Goal: Information Seeking & Learning: Learn about a topic

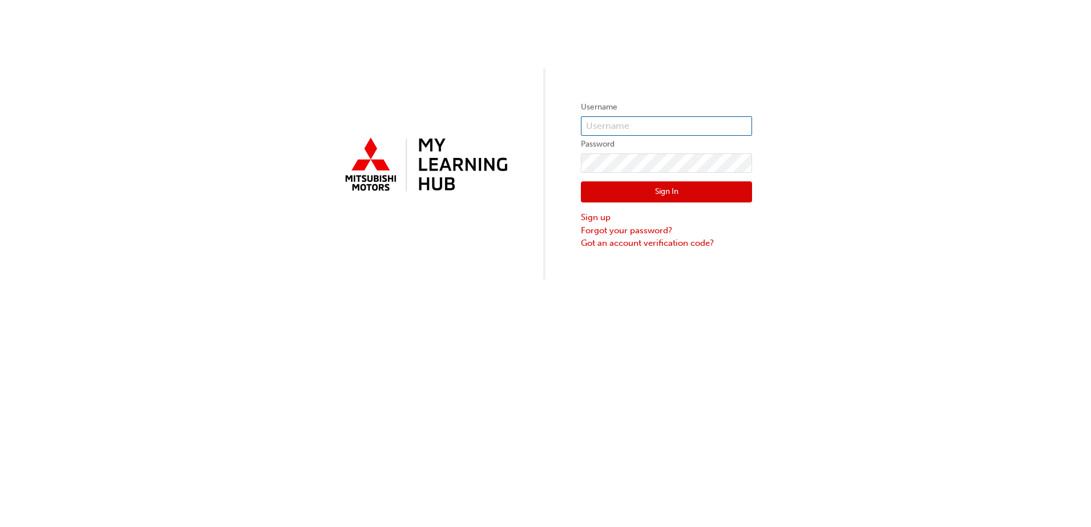
click at [651, 120] on input "text" at bounding box center [666, 125] width 171 height 19
type input "0005837139"
click at [721, 197] on button "Sign In" at bounding box center [666, 192] width 171 height 22
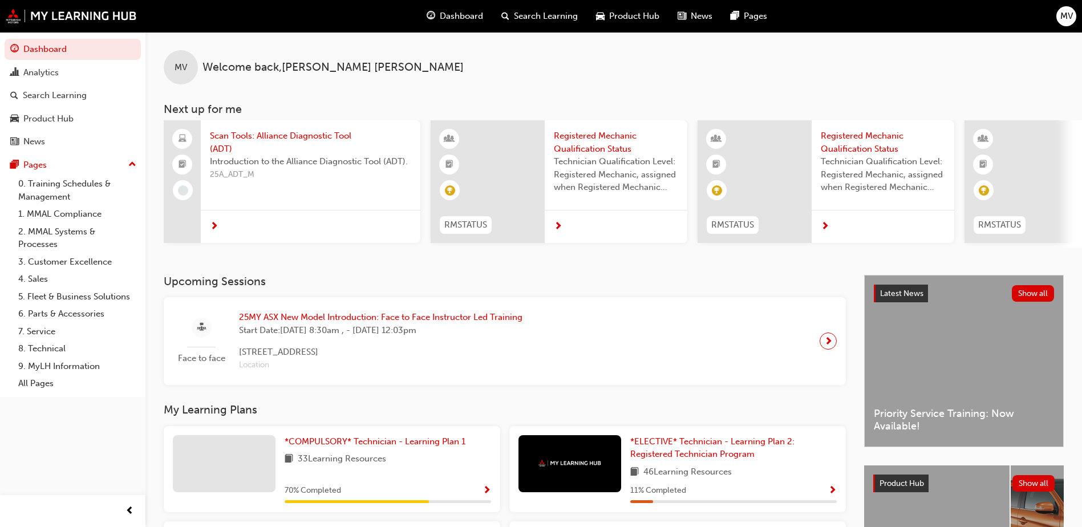
click at [261, 157] on span "Introduction to the Alliance Diagnostic Tool (ADT)." at bounding box center [310, 161] width 201 height 13
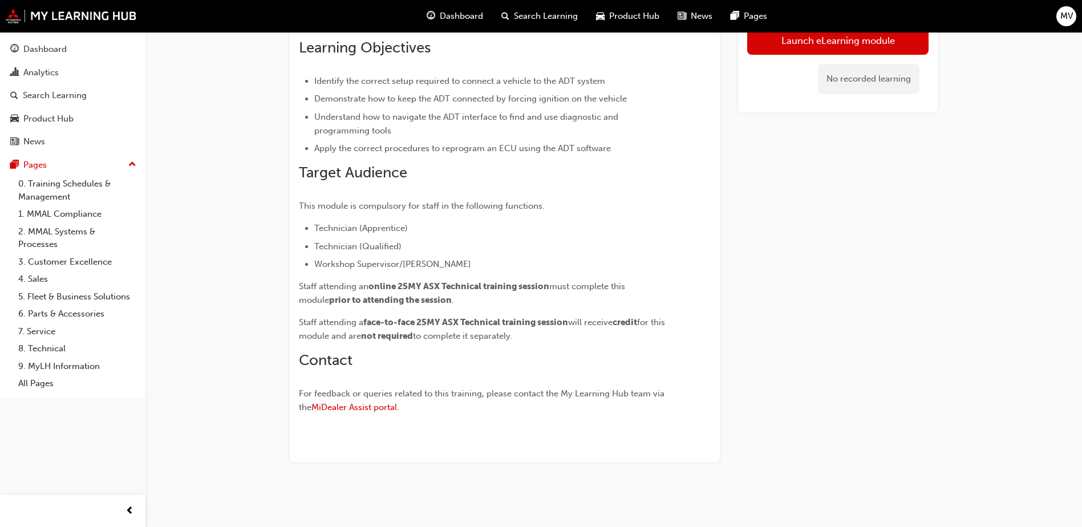
scroll to position [53, 0]
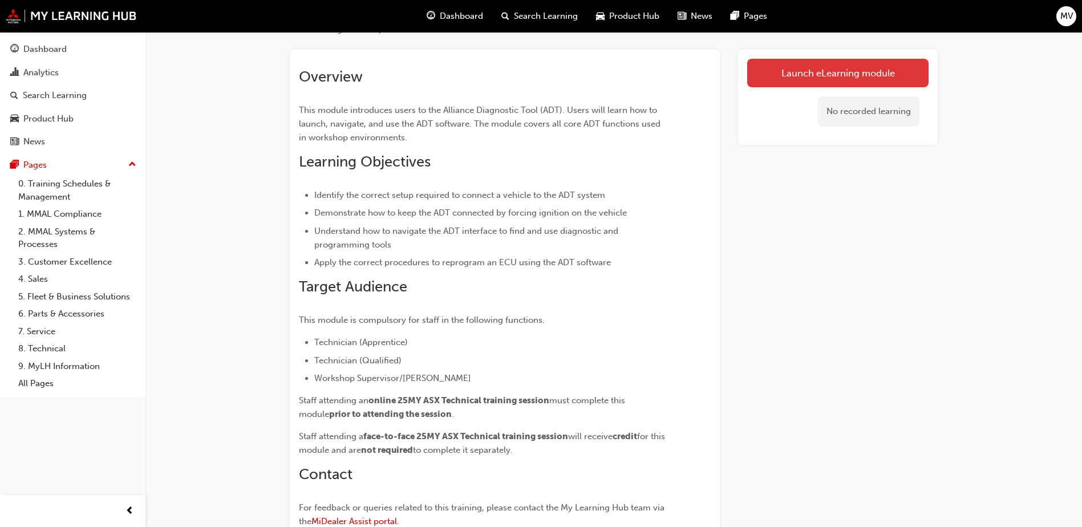
click at [899, 70] on link "Launch eLearning module" at bounding box center [837, 73] width 181 height 29
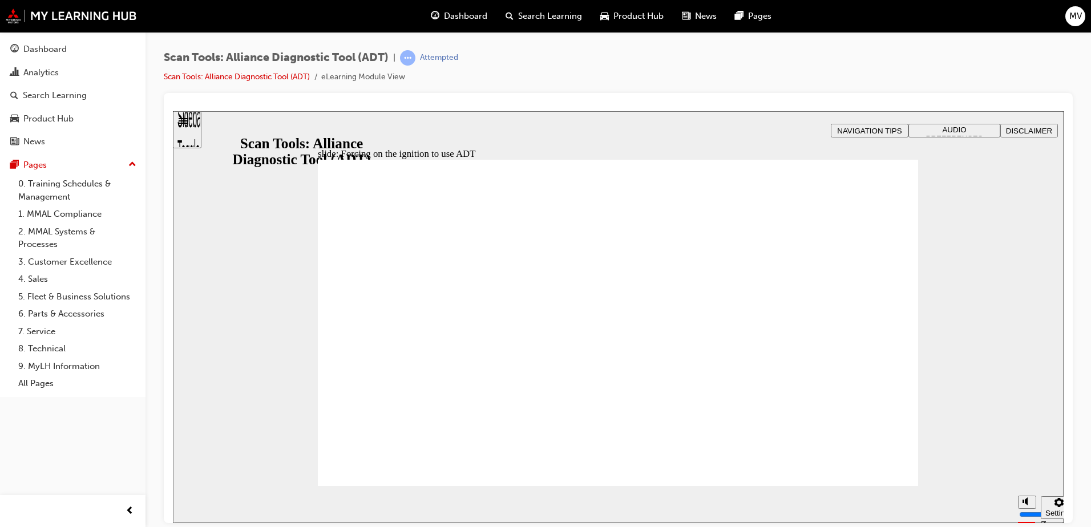
radio input "true"
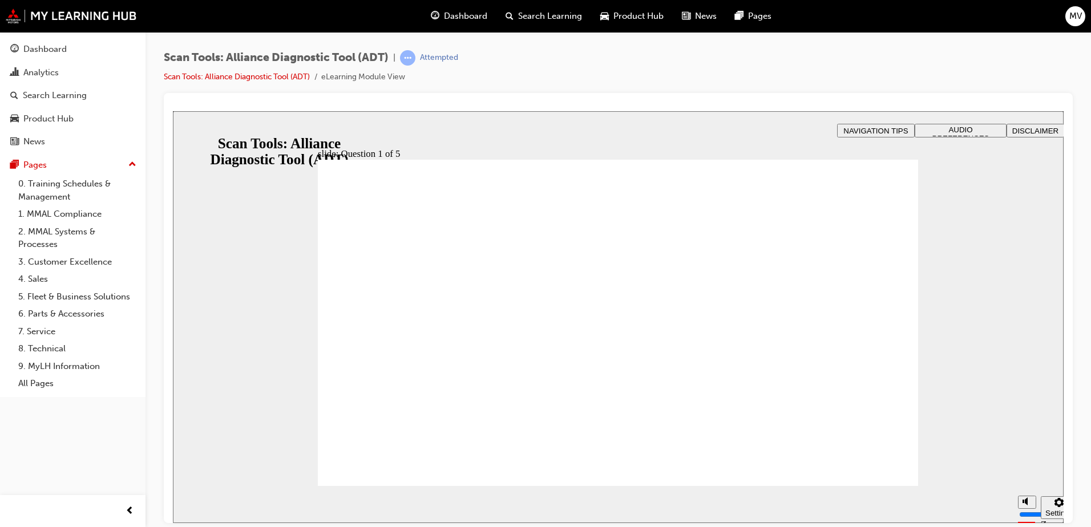
radio input "true"
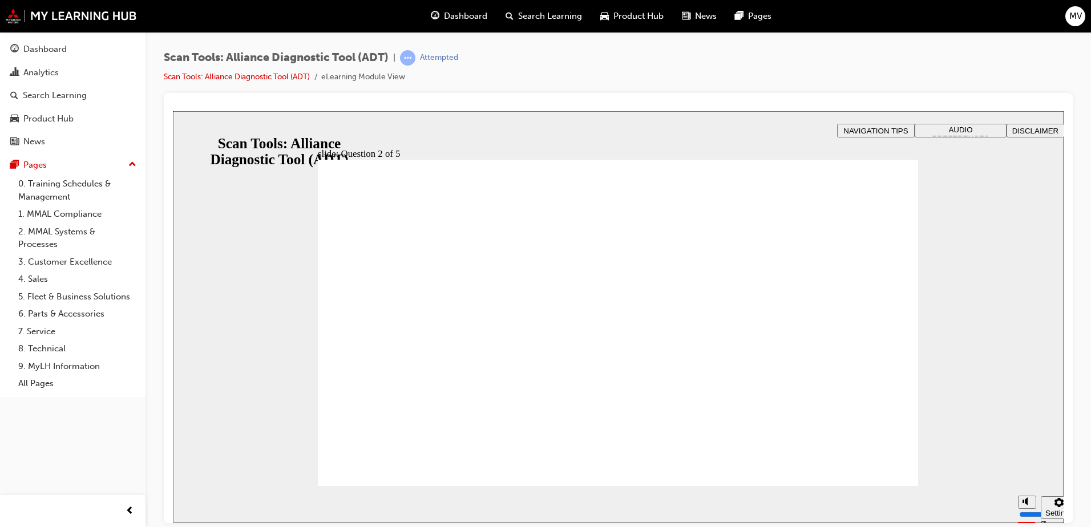
radio input "true"
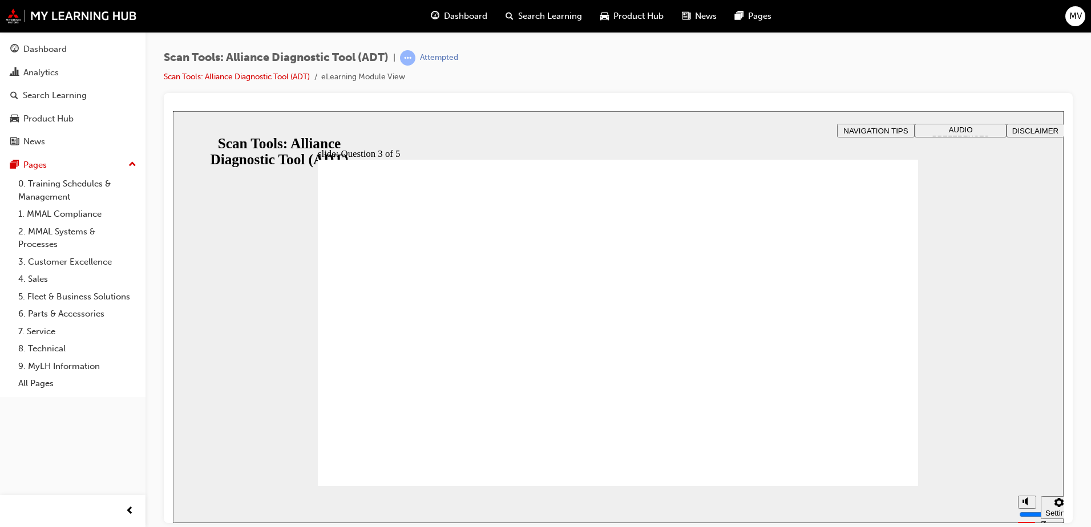
radio input "true"
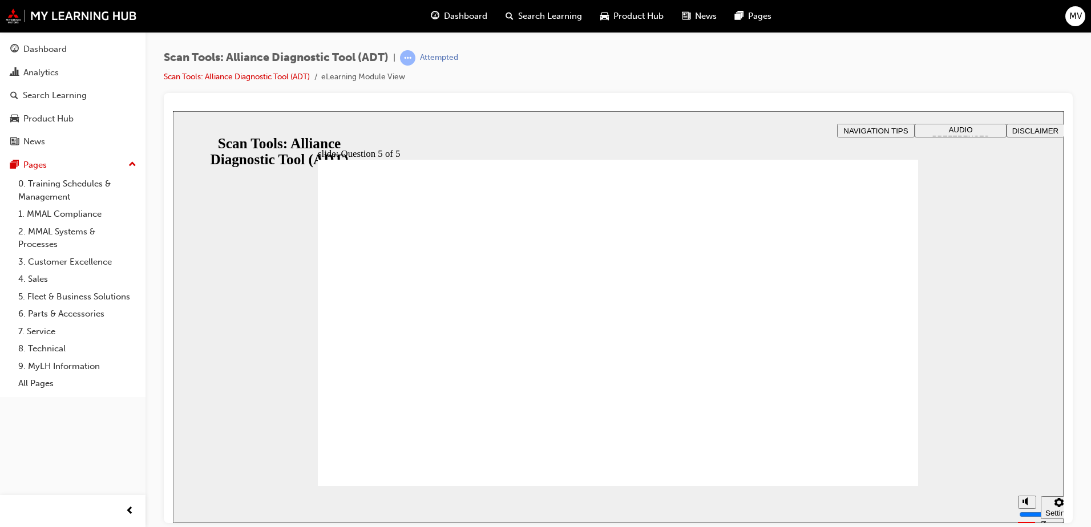
radio input "true"
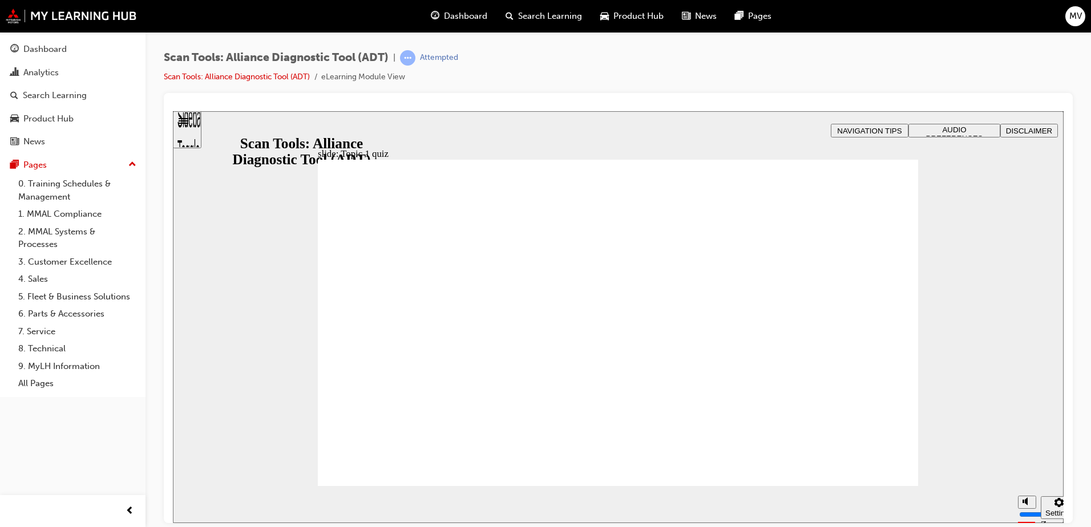
radio input "true"
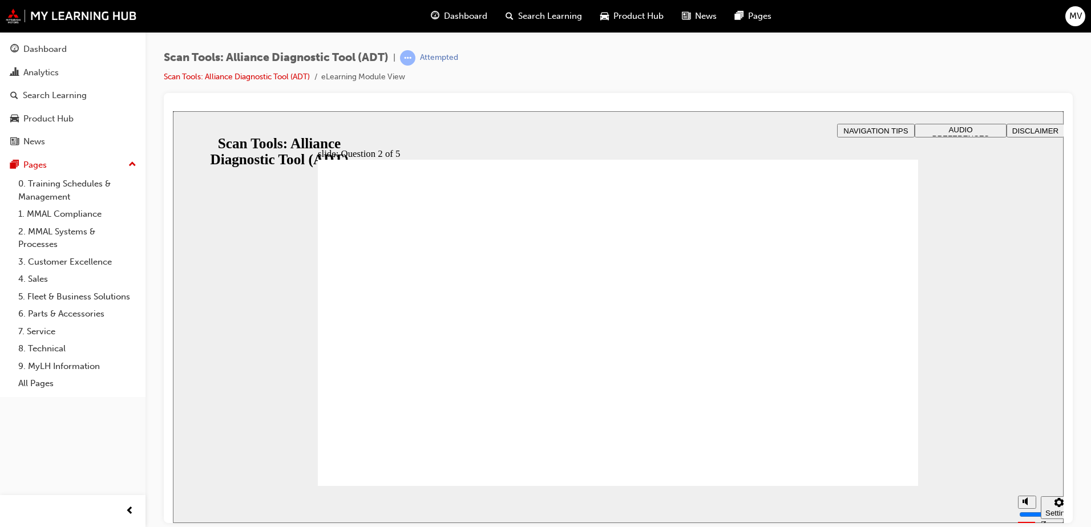
radio input "true"
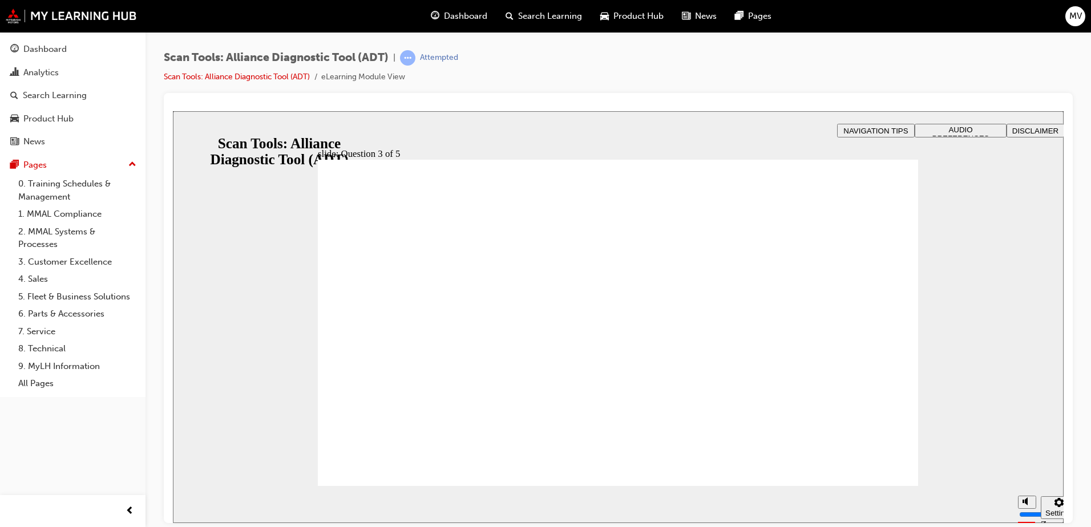
radio input "true"
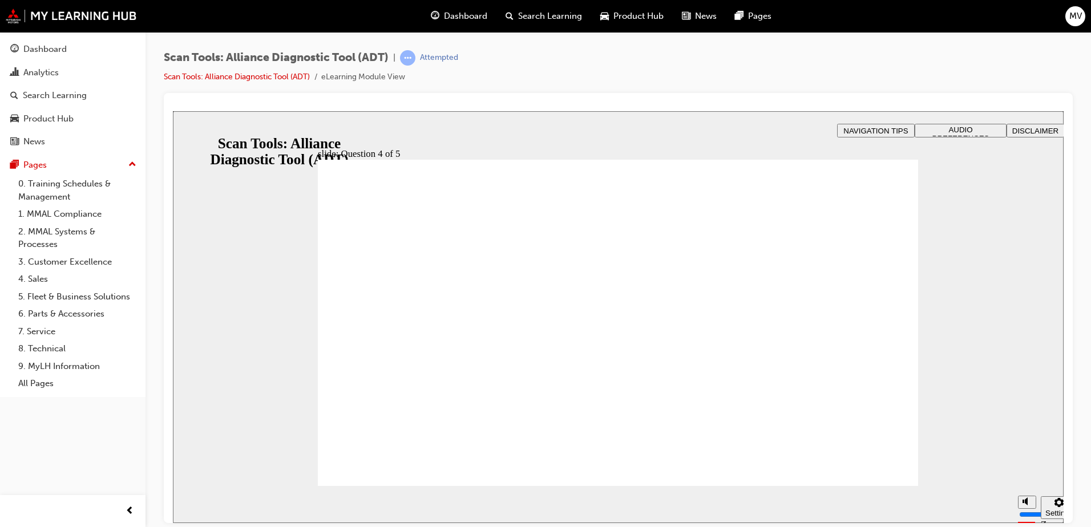
radio input "true"
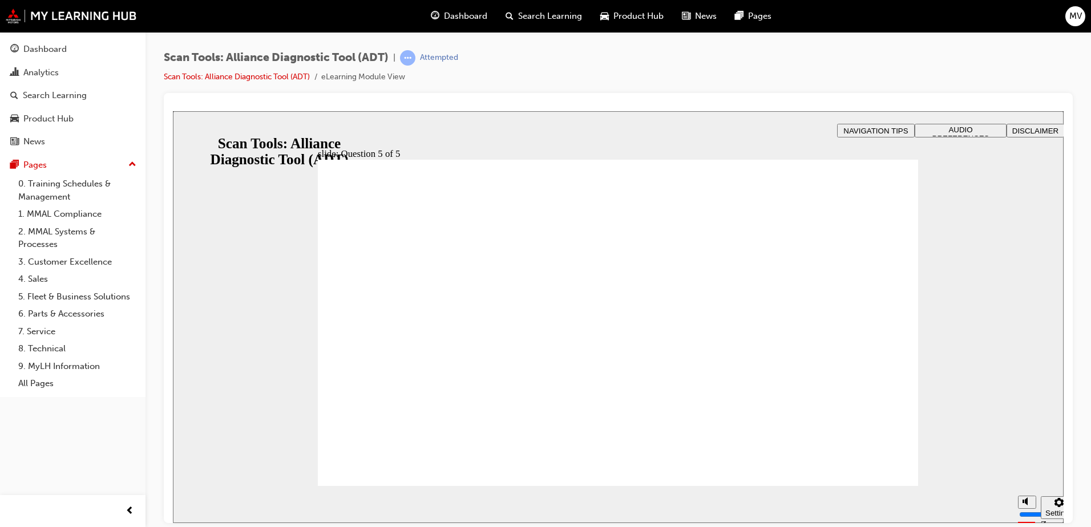
radio input "true"
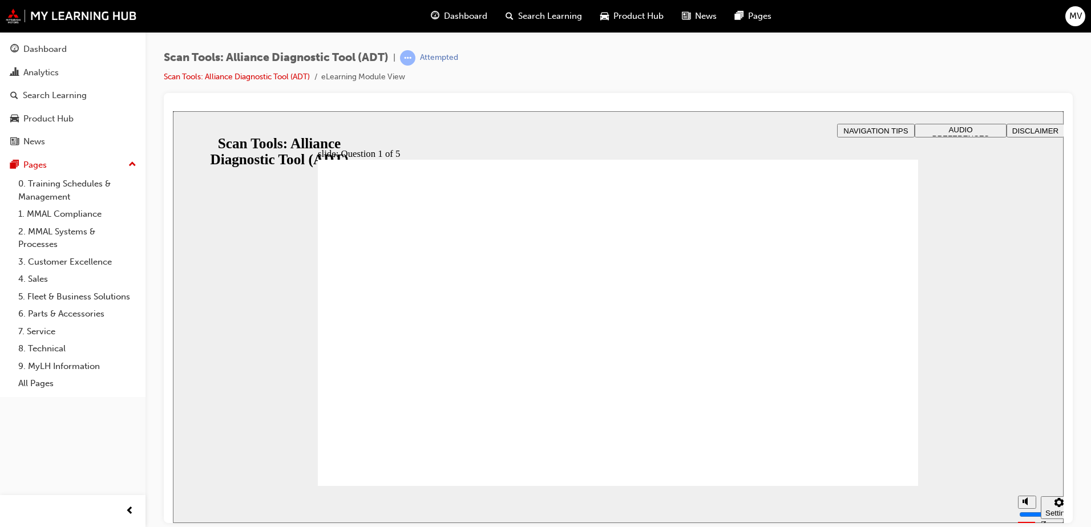
radio input "true"
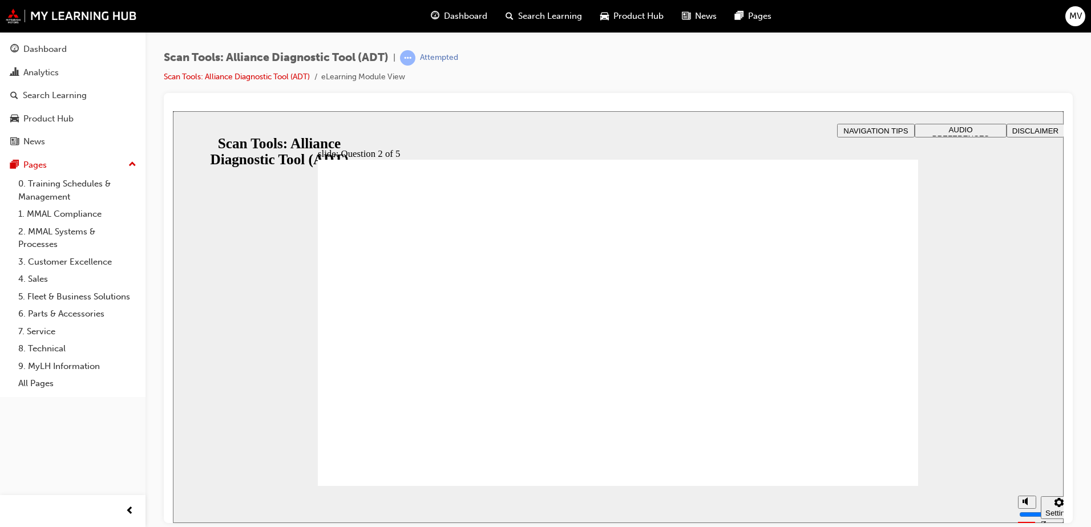
radio input "true"
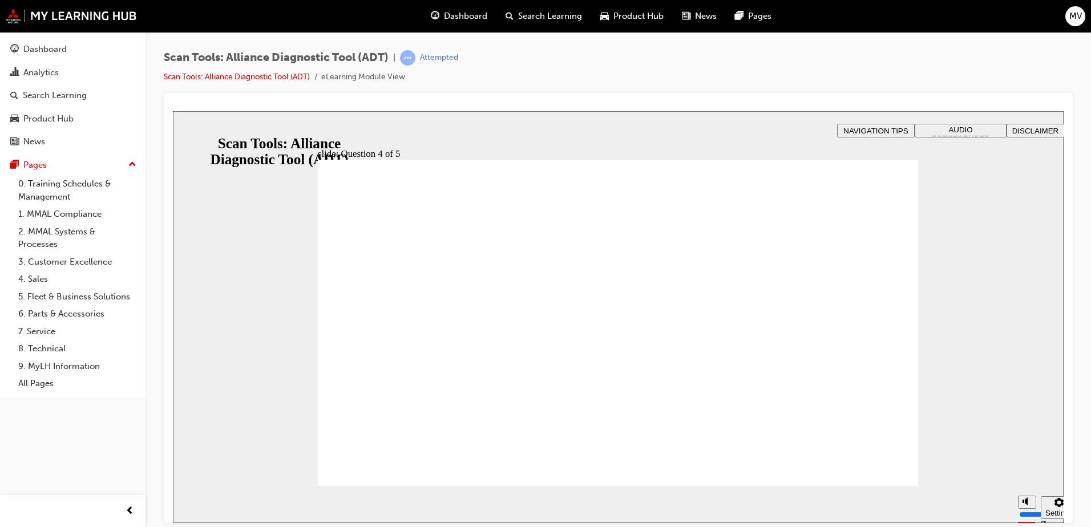
radio input "true"
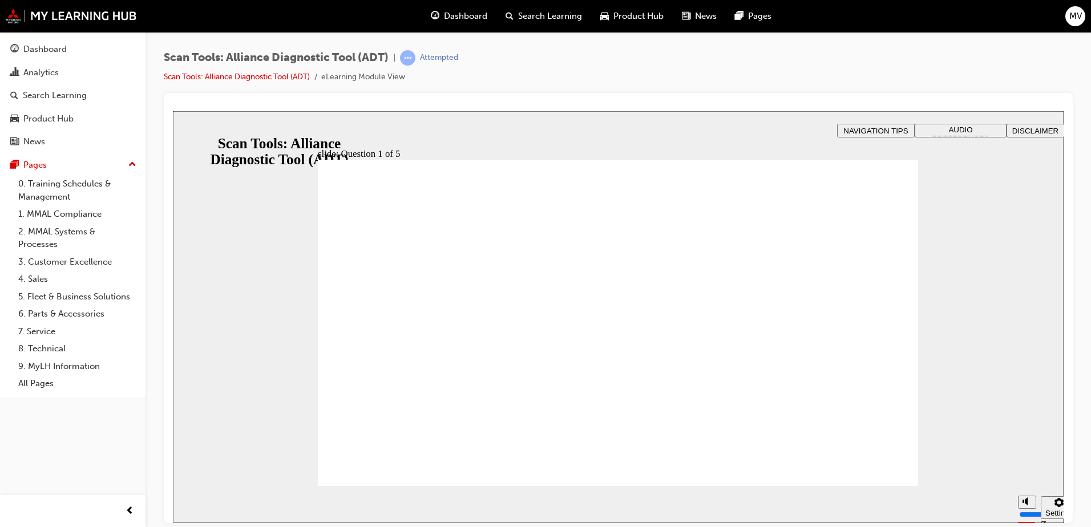
radio input "true"
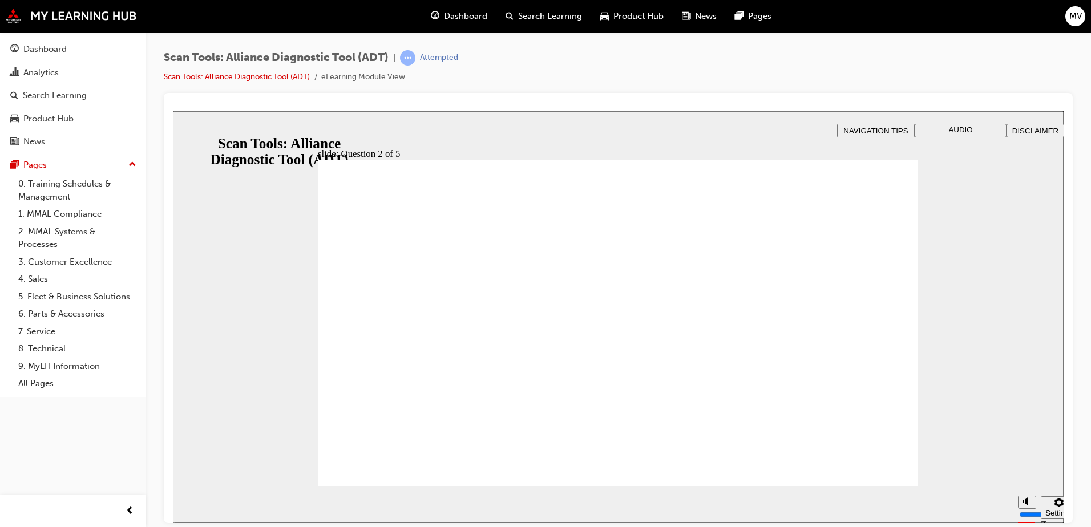
radio input "true"
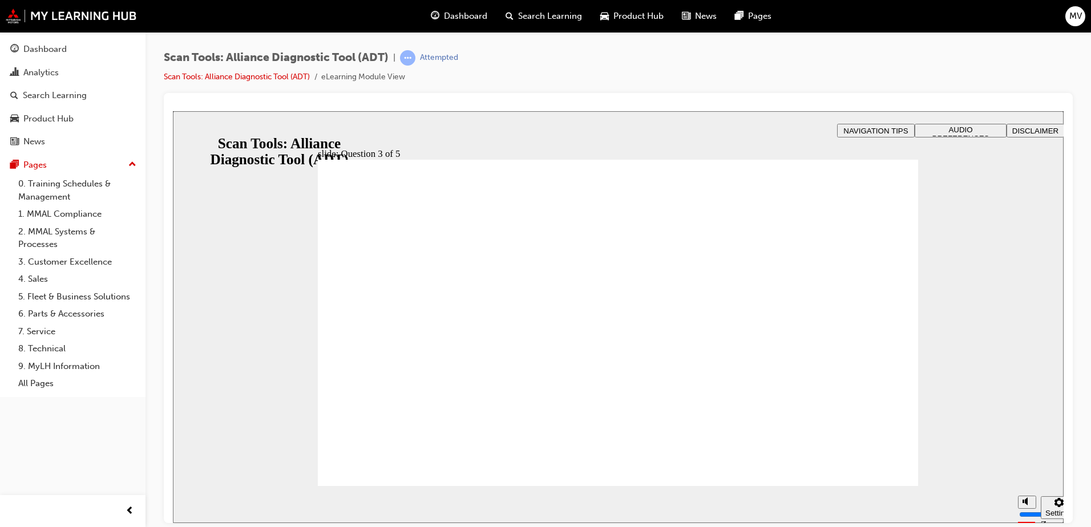
radio input "true"
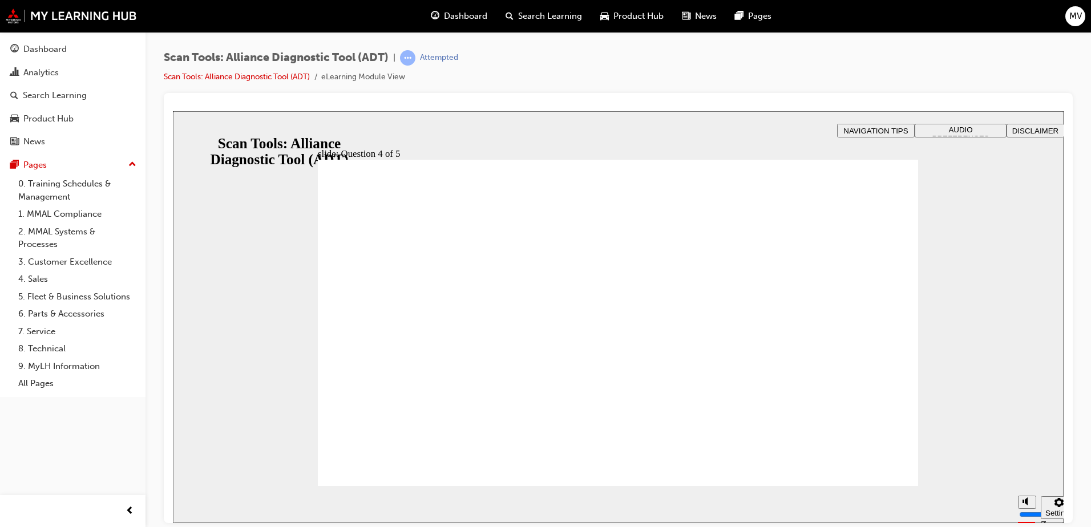
radio input "true"
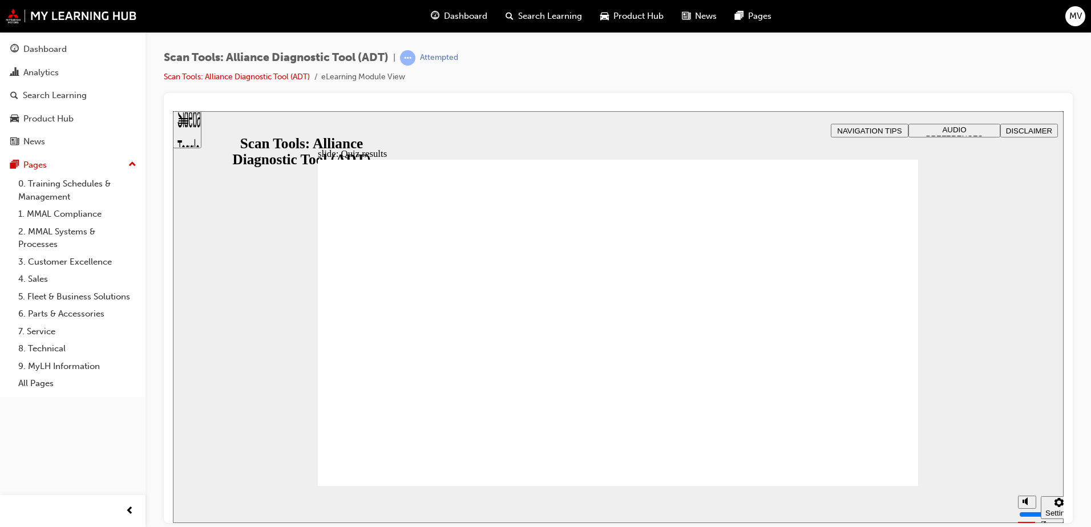
radio input "false"
radio input "true"
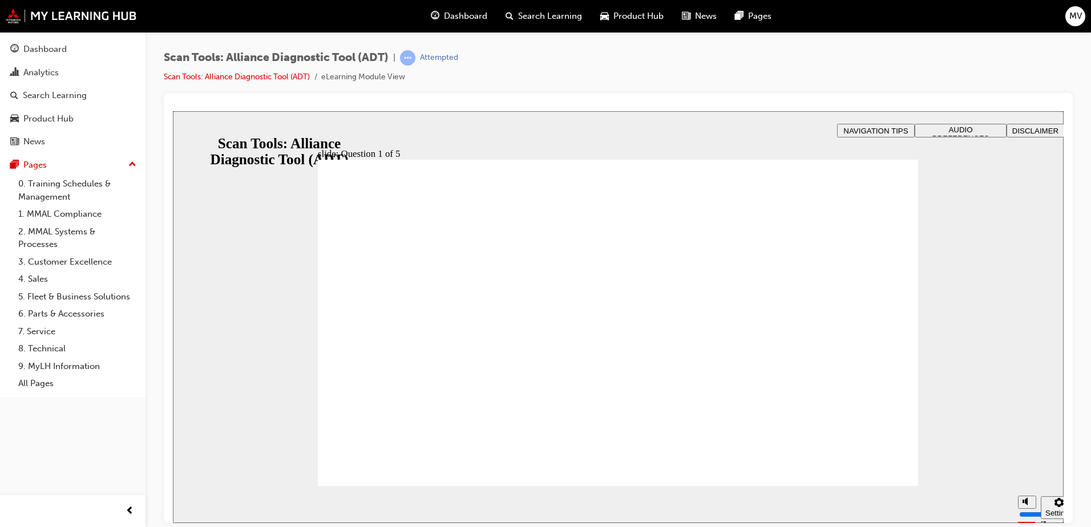
radio input "true"
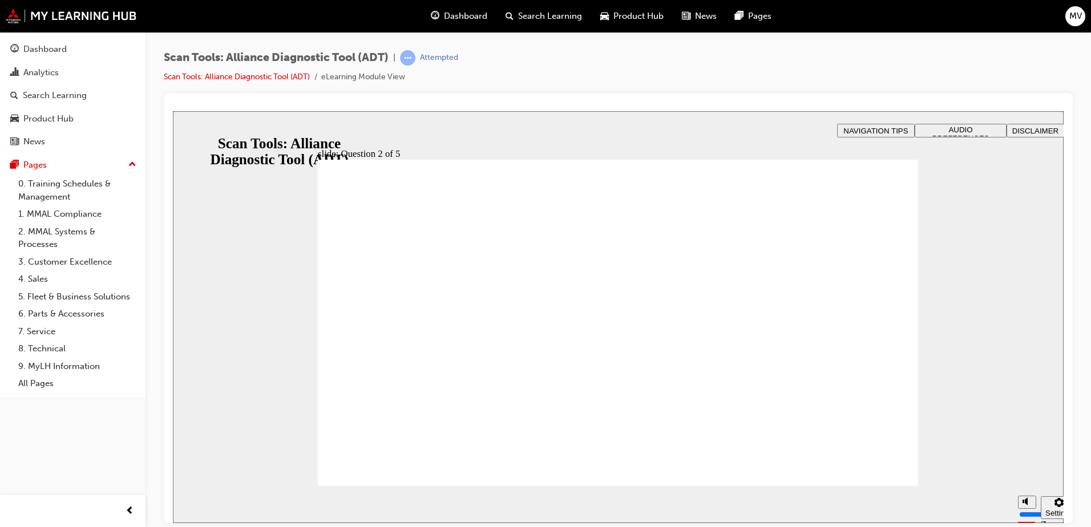
radio input "true"
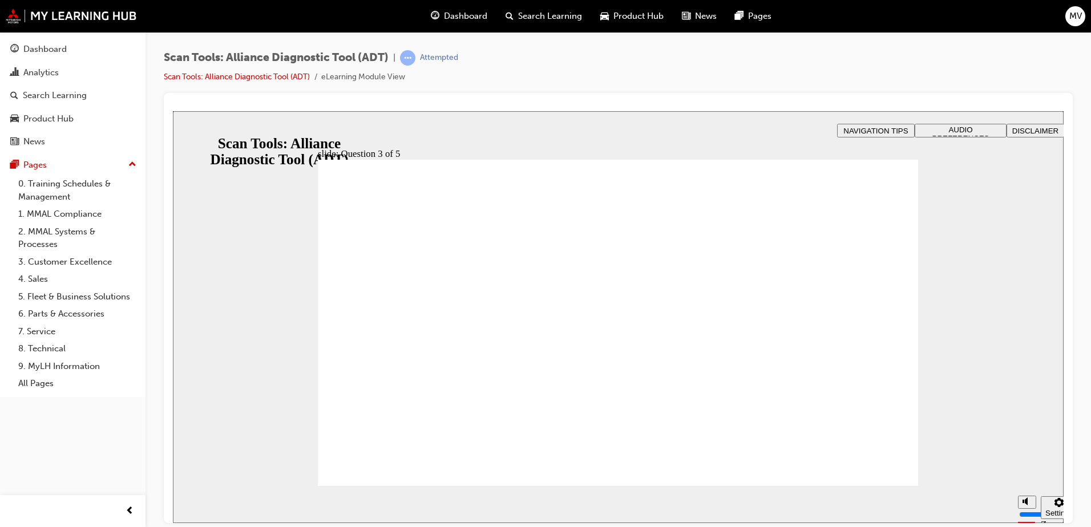
radio input "true"
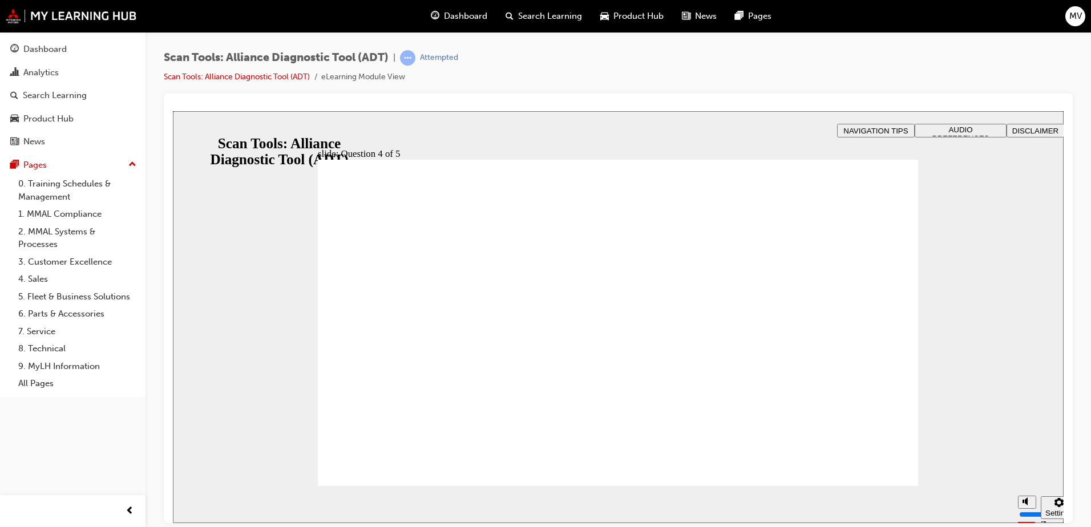
radio input "true"
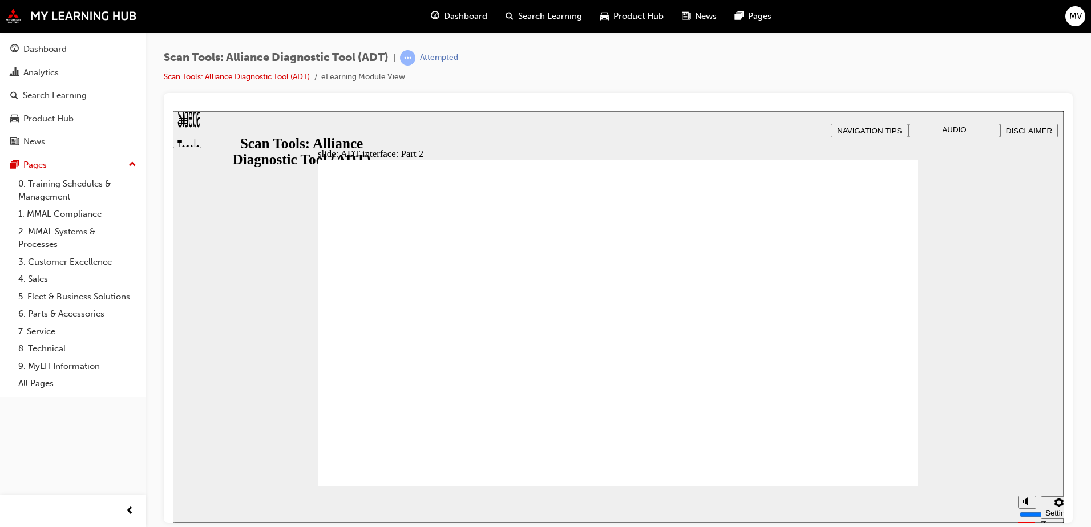
radio input "true"
drag, startPoint x: 660, startPoint y: 406, endPoint x: 703, endPoint y: 391, distance: 45.1
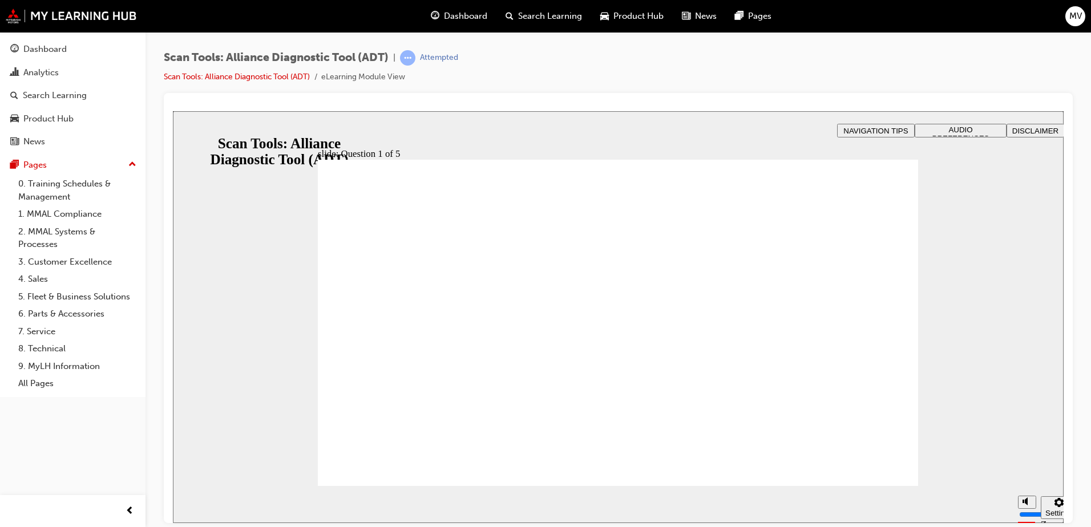
radio input "true"
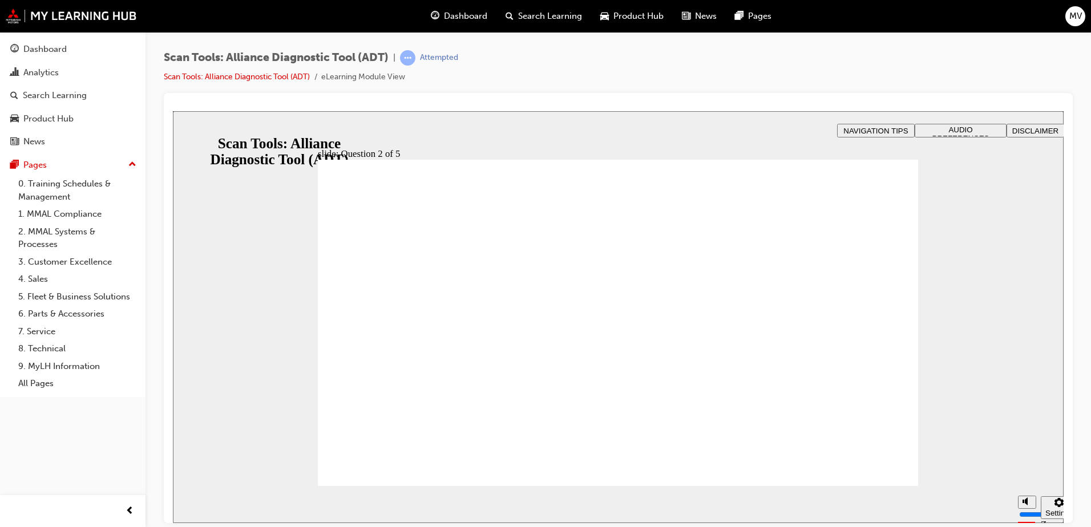
radio input "true"
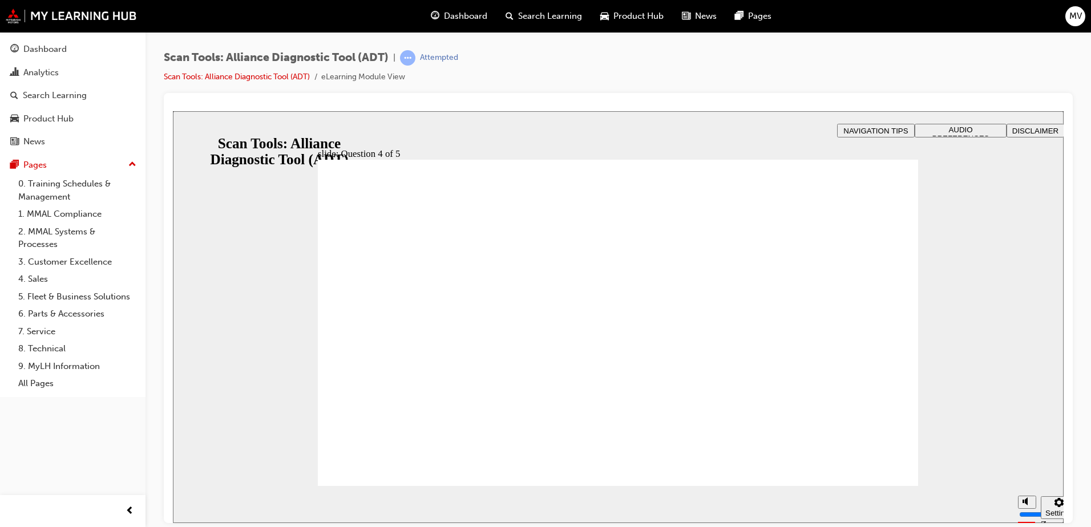
radio input "true"
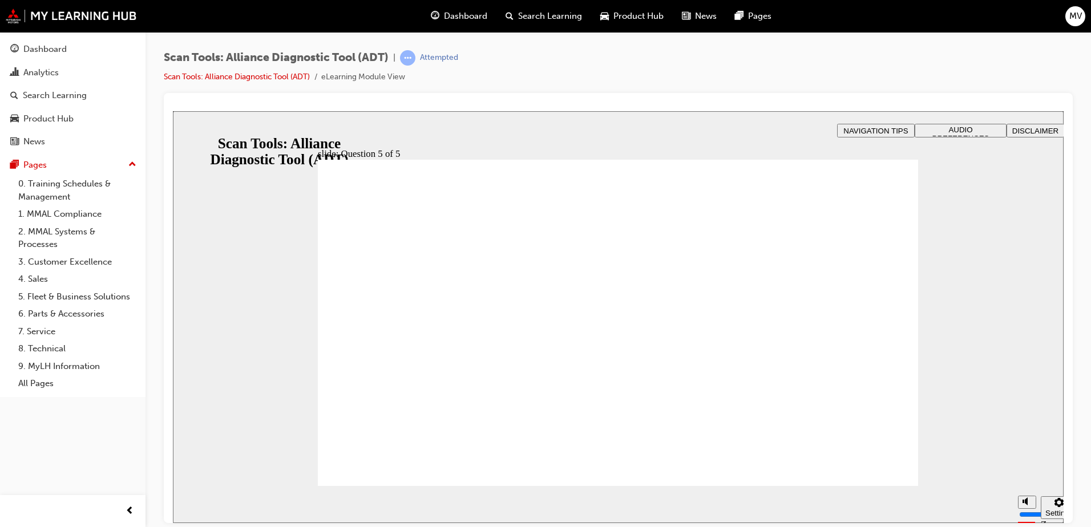
radio input "false"
radio input "true"
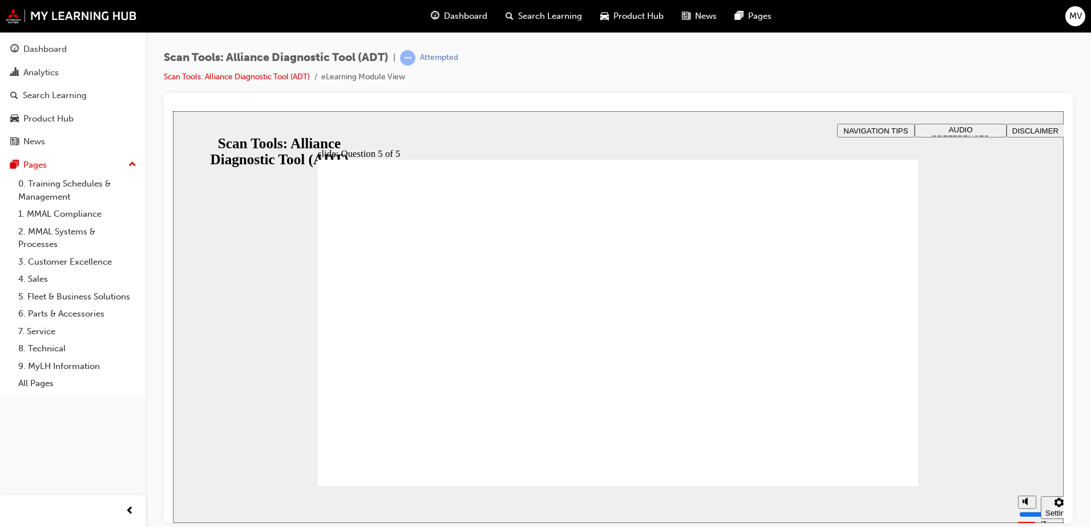
radio input "true"
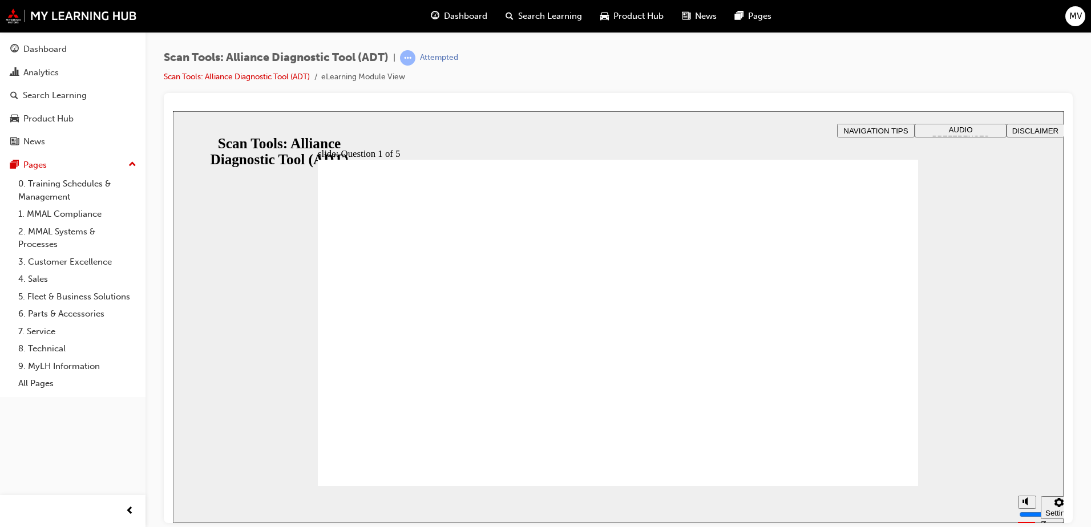
radio input "true"
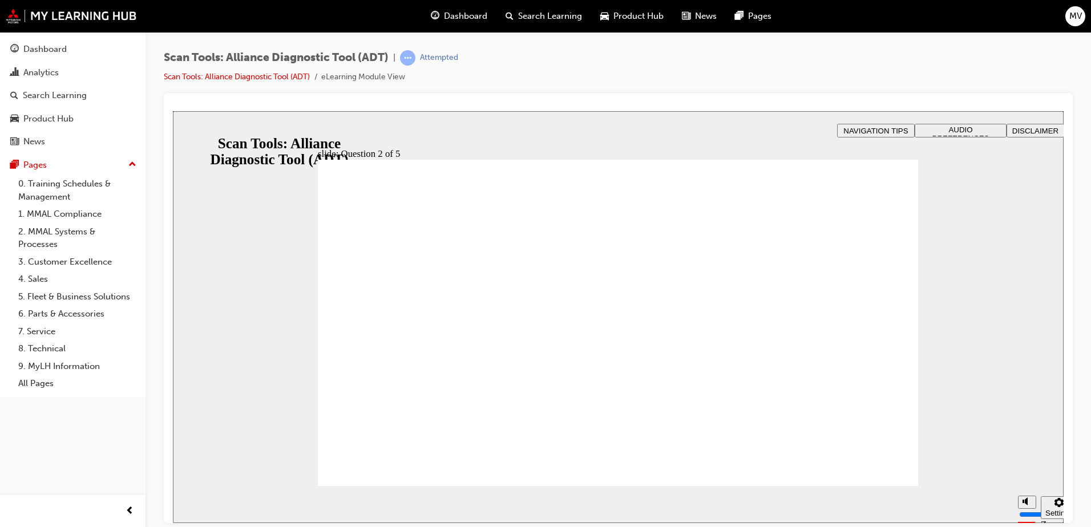
radio input "true"
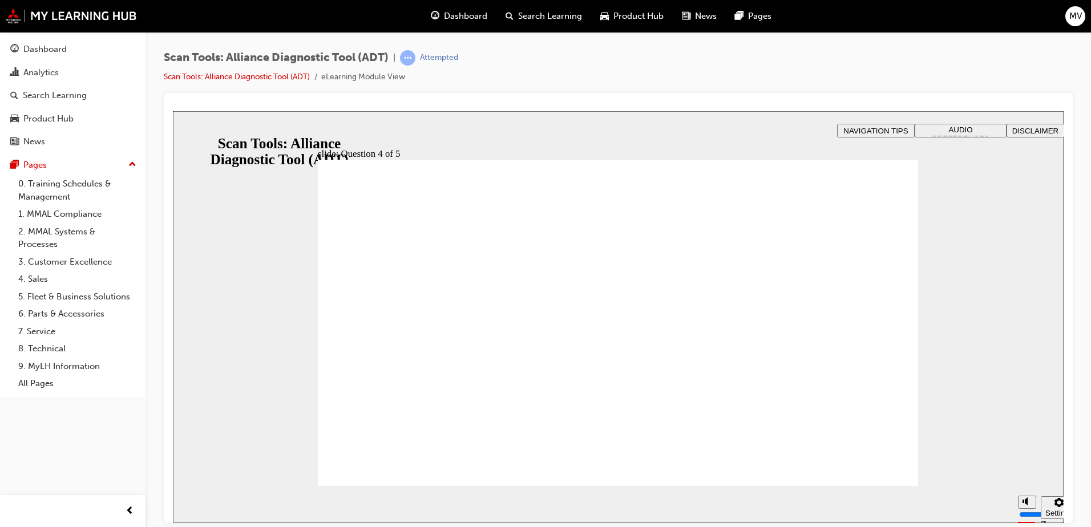
radio input "true"
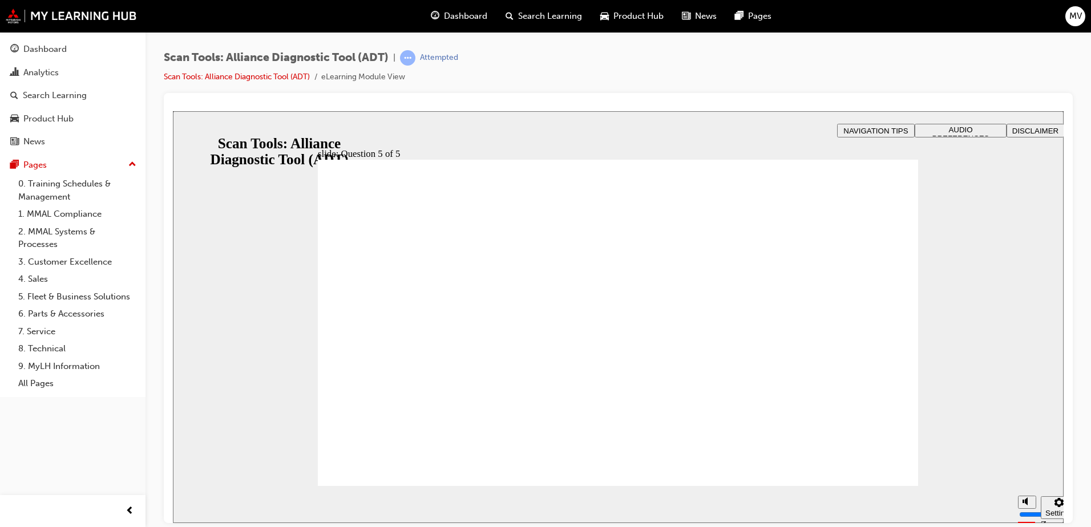
radio input "true"
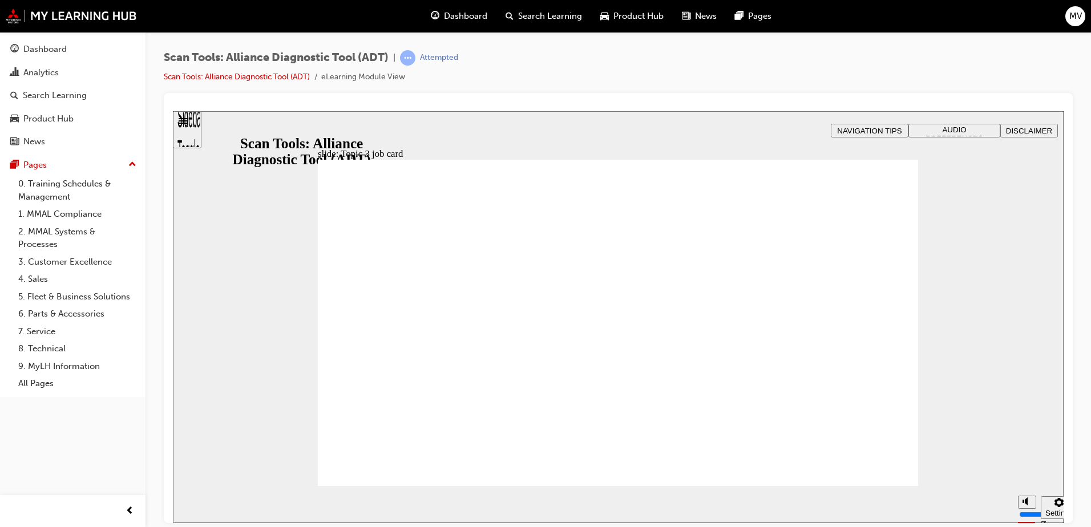
radio input "true"
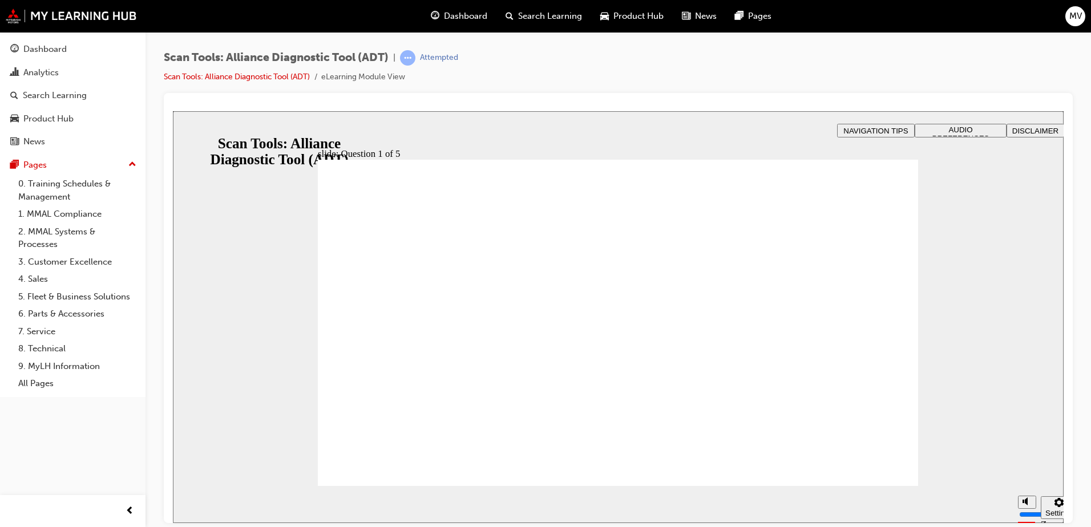
radio input "false"
radio input "true"
drag, startPoint x: 584, startPoint y: 413, endPoint x: 610, endPoint y: 408, distance: 27.3
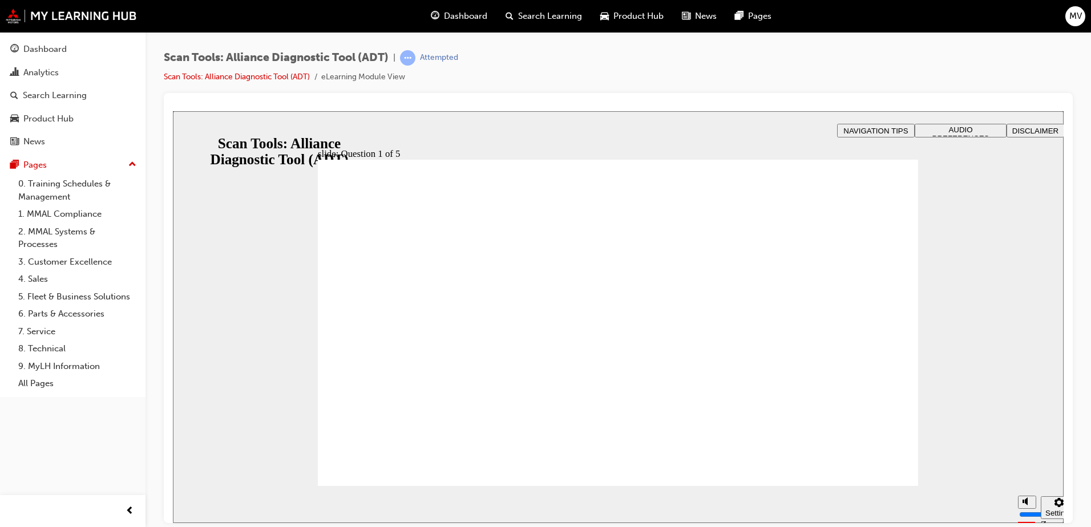
radio input "true"
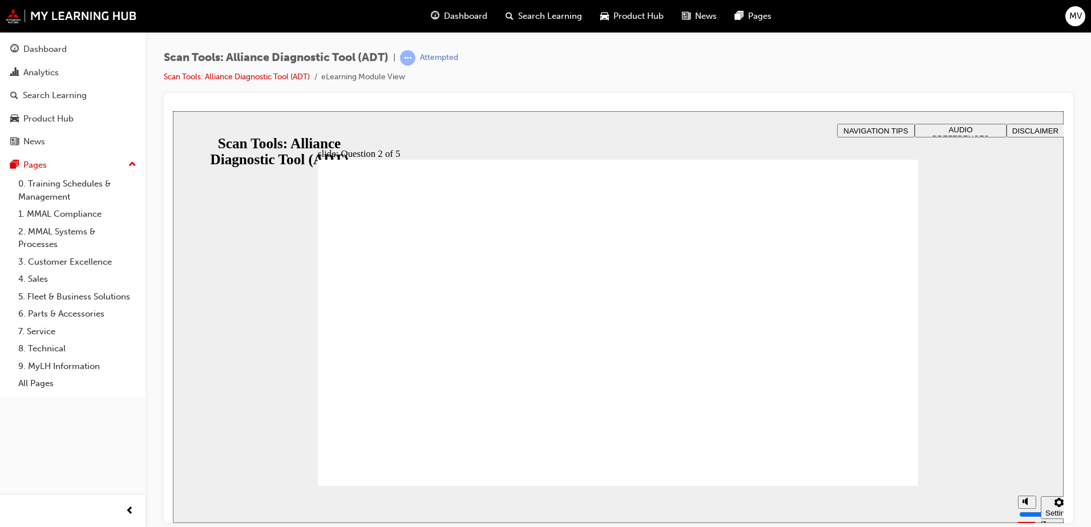
radio input "true"
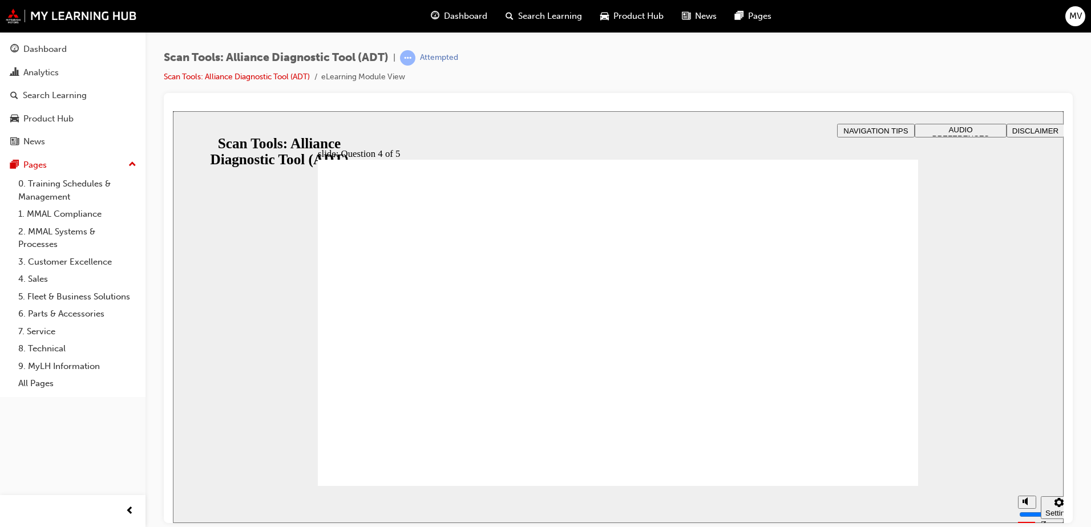
radio input "true"
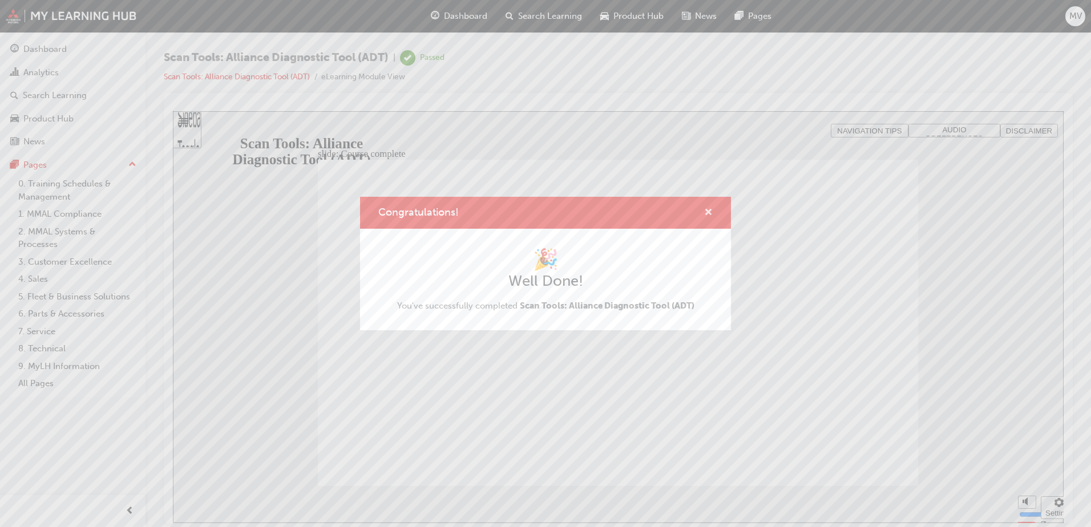
click at [711, 215] on span "cross-icon" at bounding box center [708, 213] width 9 height 10
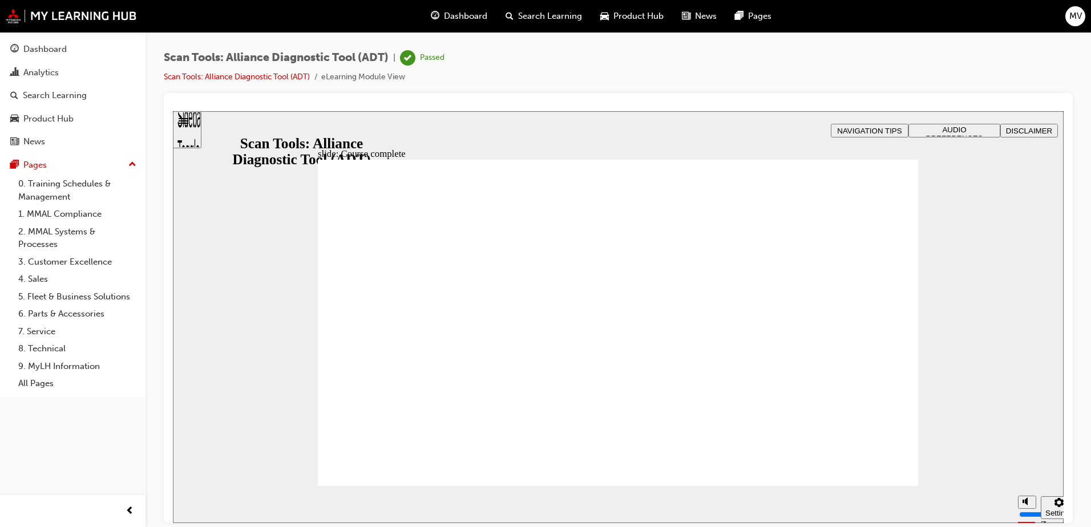
click at [467, 19] on span "Dashboard" at bounding box center [465, 16] width 43 height 13
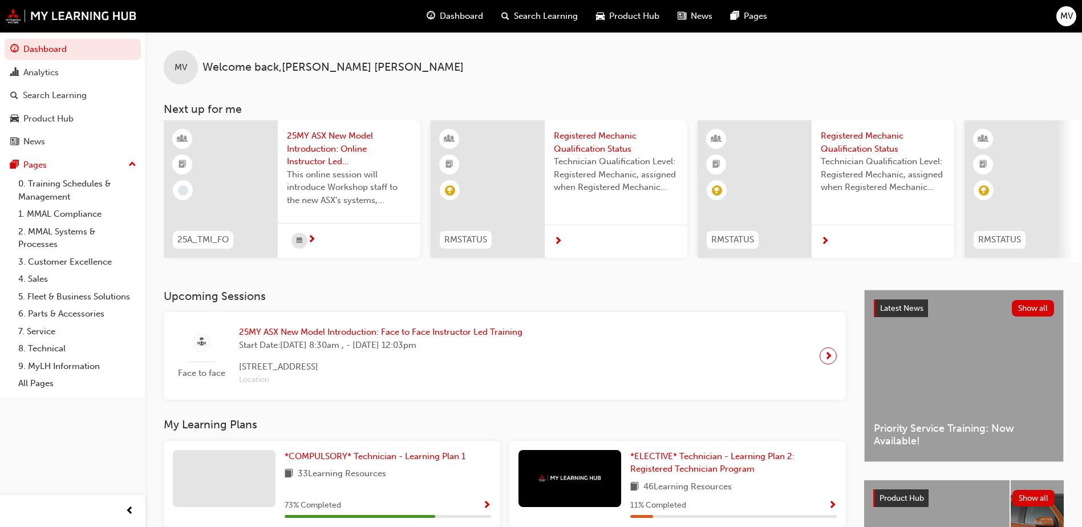
click at [241, 149] on div at bounding box center [221, 188] width 114 height 137
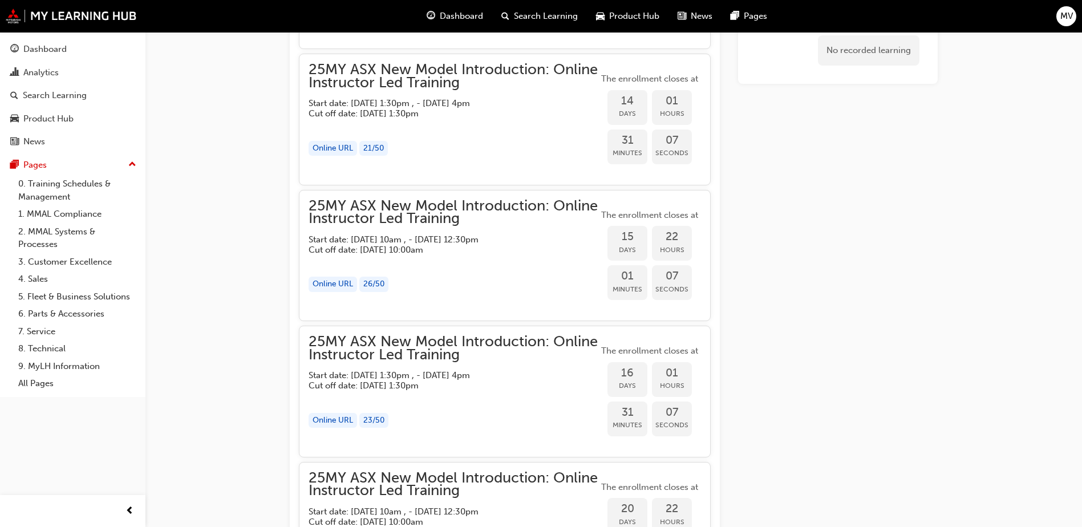
scroll to position [553, 0]
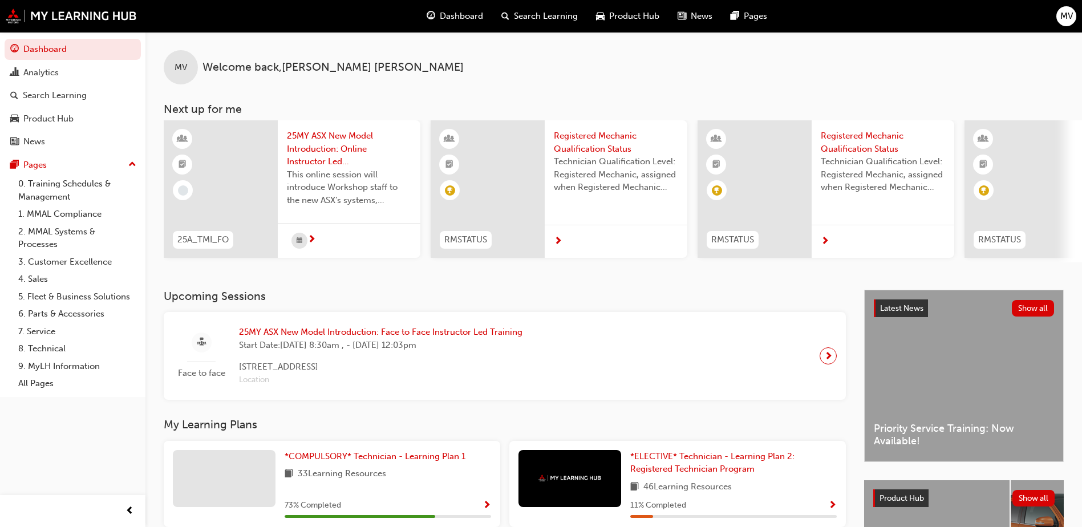
click at [231, 477] on div at bounding box center [224, 478] width 103 height 57
click at [334, 144] on span "25MY ASX New Model Introduction: Online Instructor Led Training" at bounding box center [349, 149] width 124 height 39
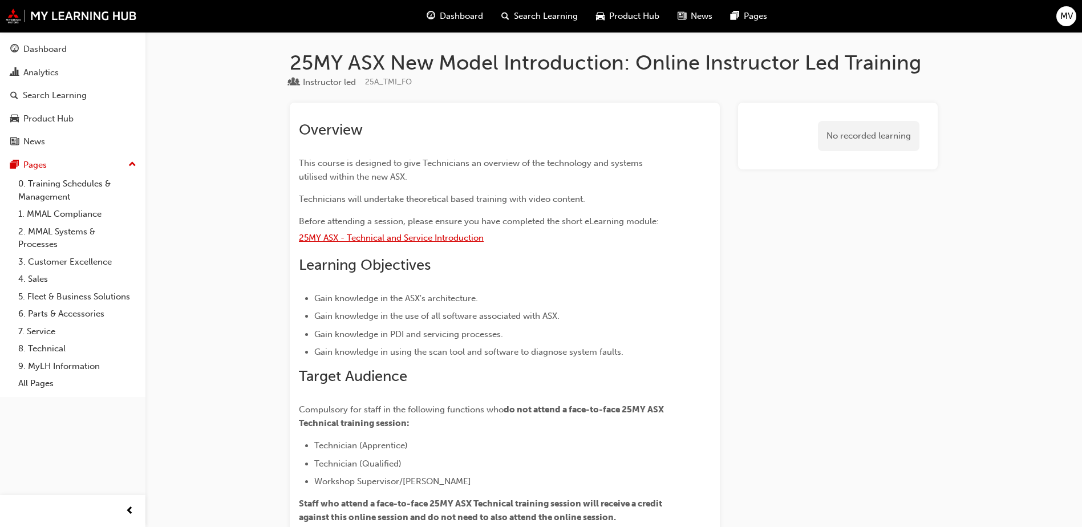
click at [411, 237] on span "25MY ASX - Technical and Service Introduction" at bounding box center [391, 238] width 185 height 10
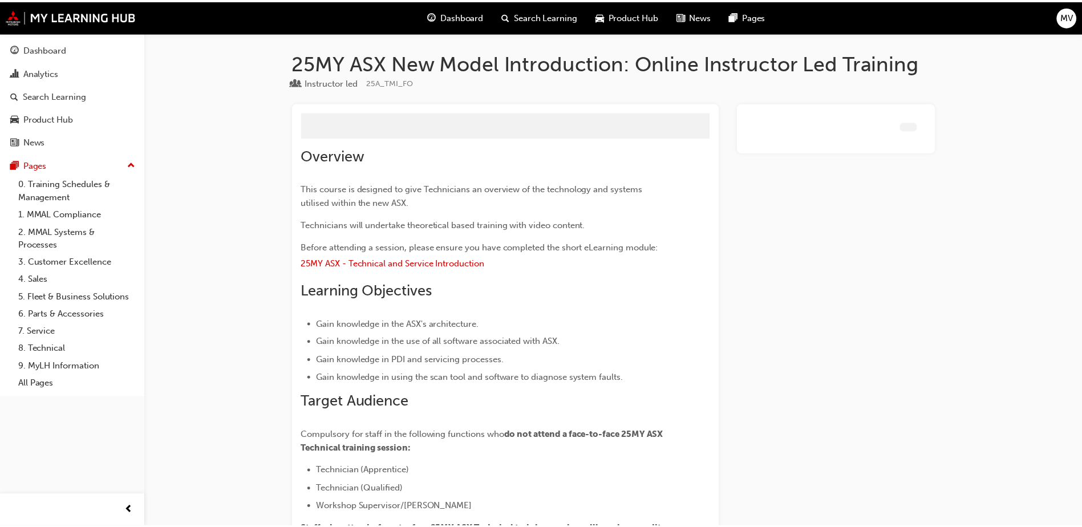
scroll to position [377, 0]
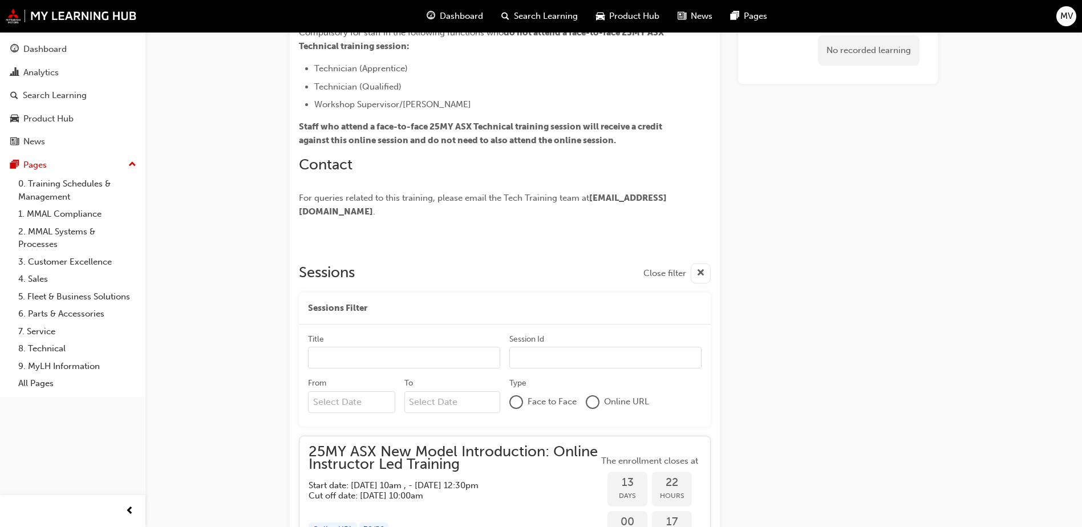
click at [1070, 15] on span "MV" at bounding box center [1067, 16] width 13 height 13
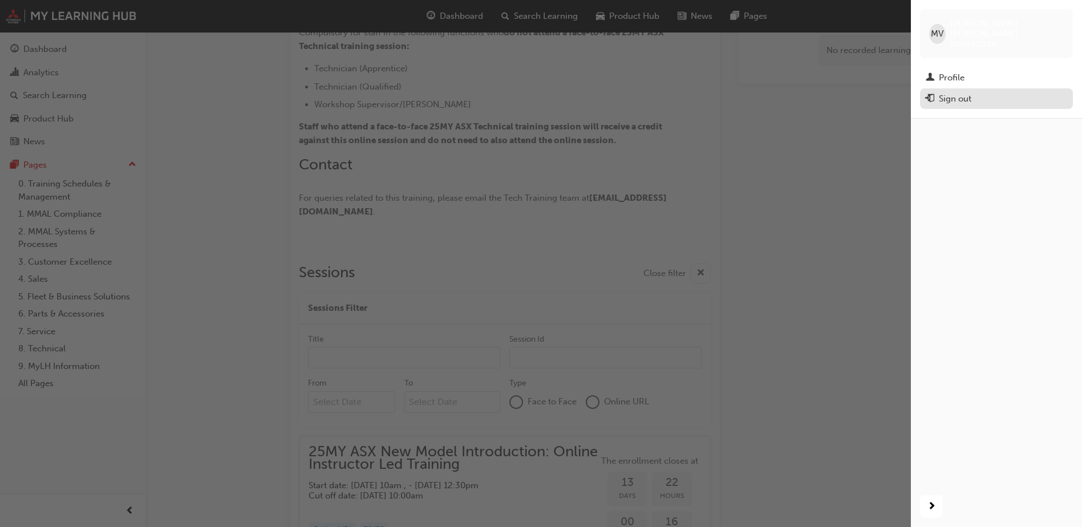
click at [990, 92] on div "Sign out" at bounding box center [996, 99] width 141 height 14
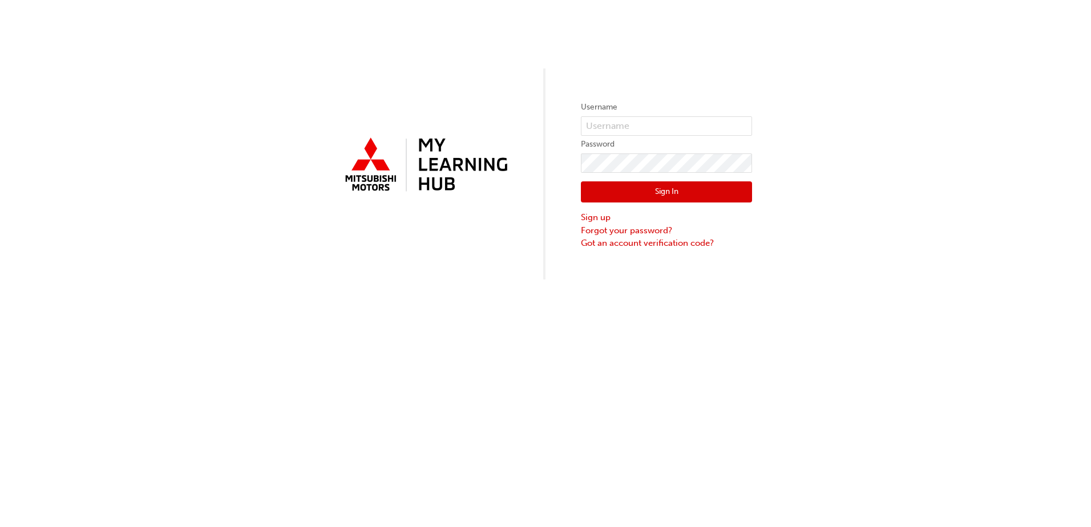
drag, startPoint x: 940, startPoint y: 252, endPoint x: 951, endPoint y: 189, distance: 63.8
click at [940, 246] on div "Username Password Sign In Sign up Forgot your password? Got an account verifica…" at bounding box center [545, 140] width 1091 height 280
